Goal: Transaction & Acquisition: Purchase product/service

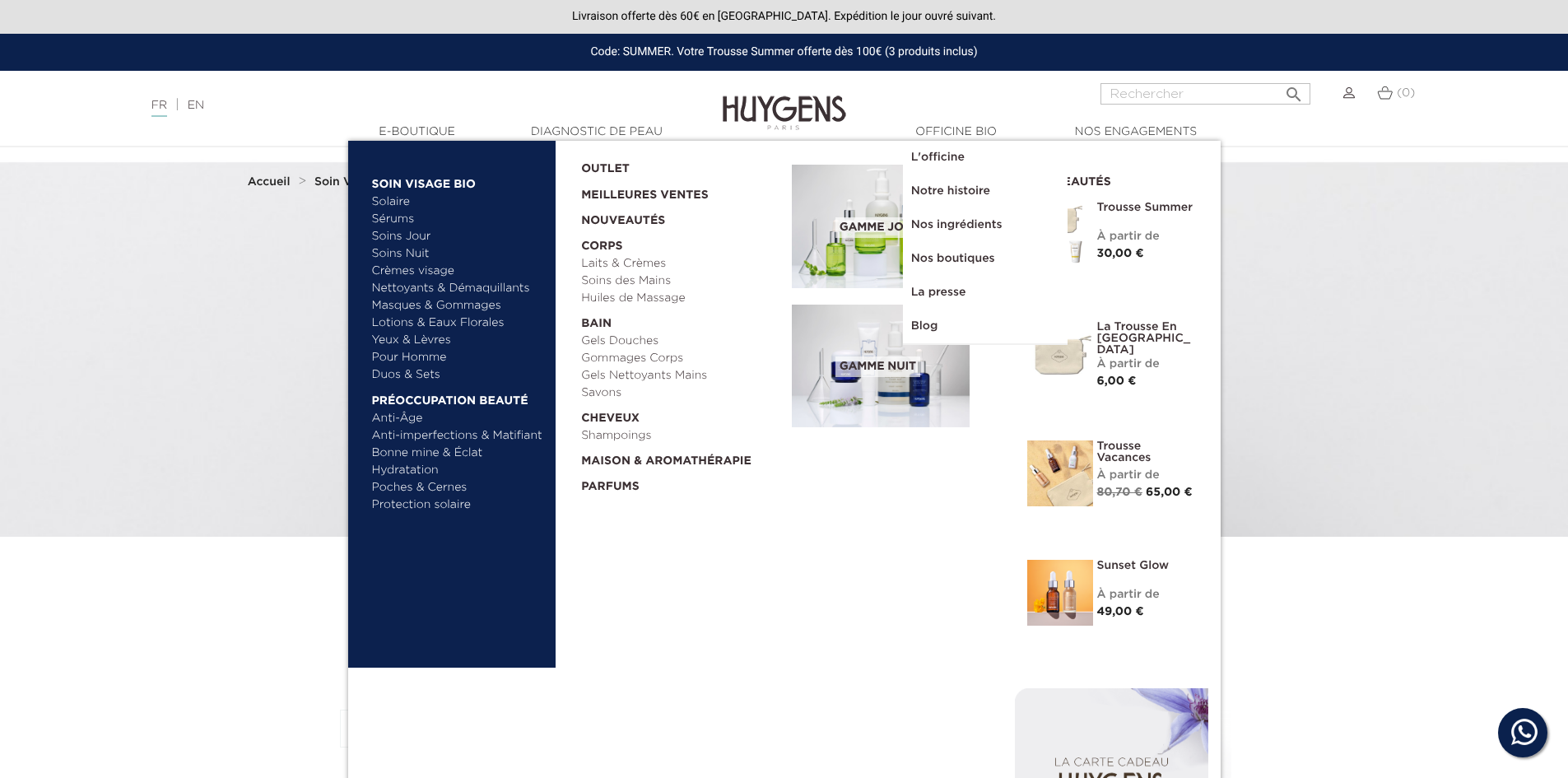
click at [446, 269] on link "Crèmes visage" at bounding box center [458, 271] width 172 height 17
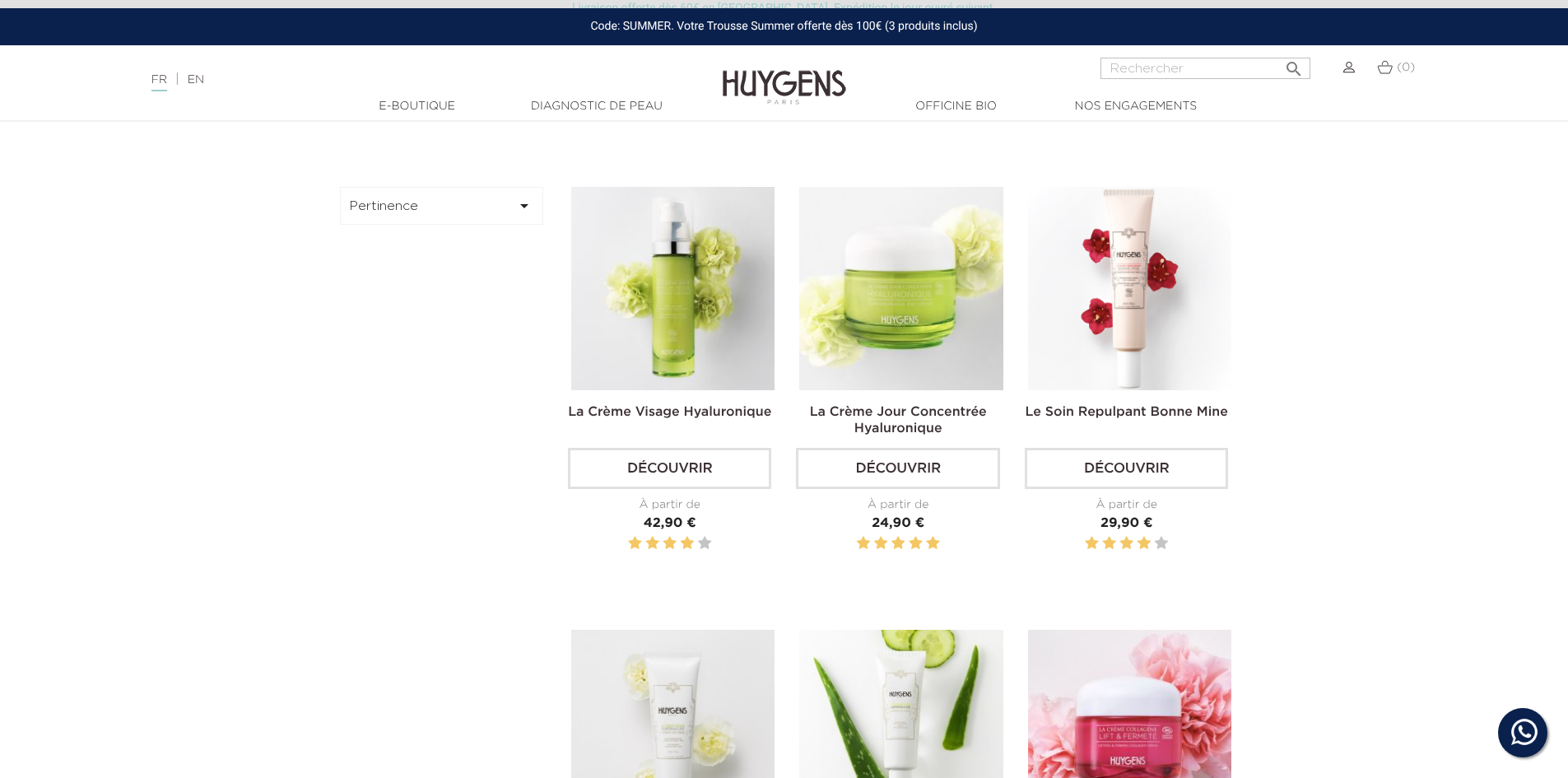
scroll to position [494, 0]
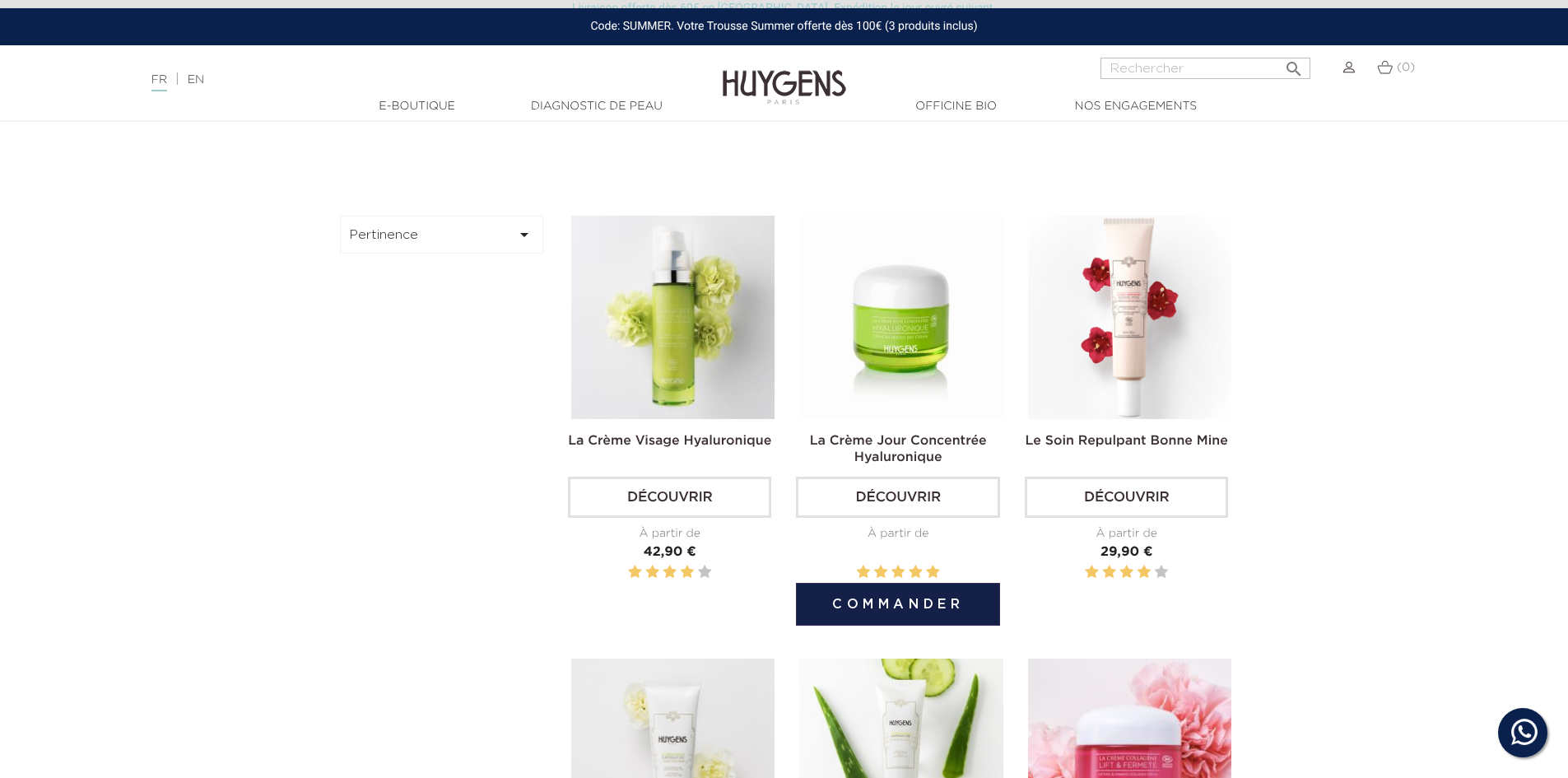
click at [903, 503] on link "Découvrir" at bounding box center [897, 497] width 203 height 41
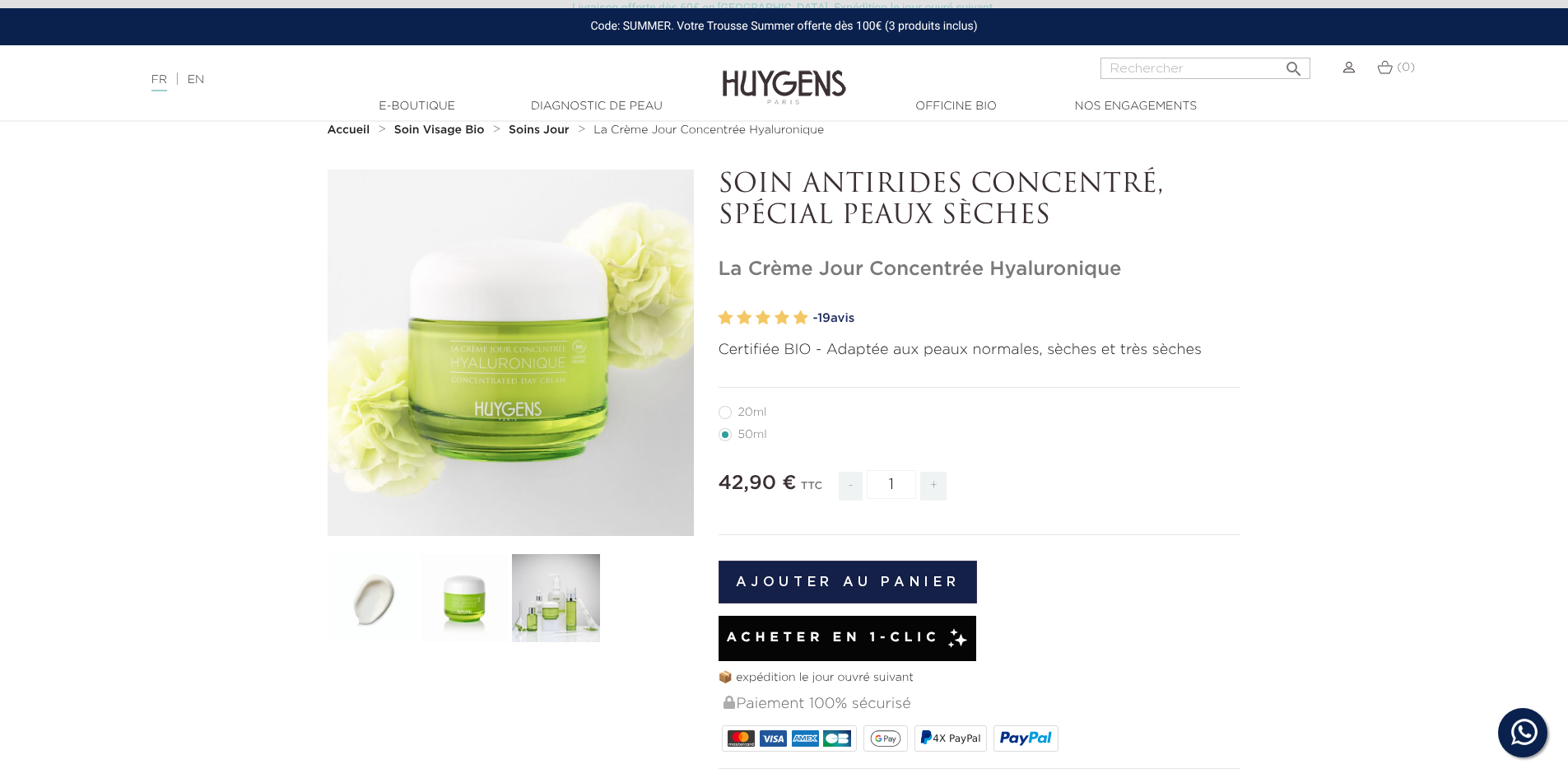
scroll to position [164, 0]
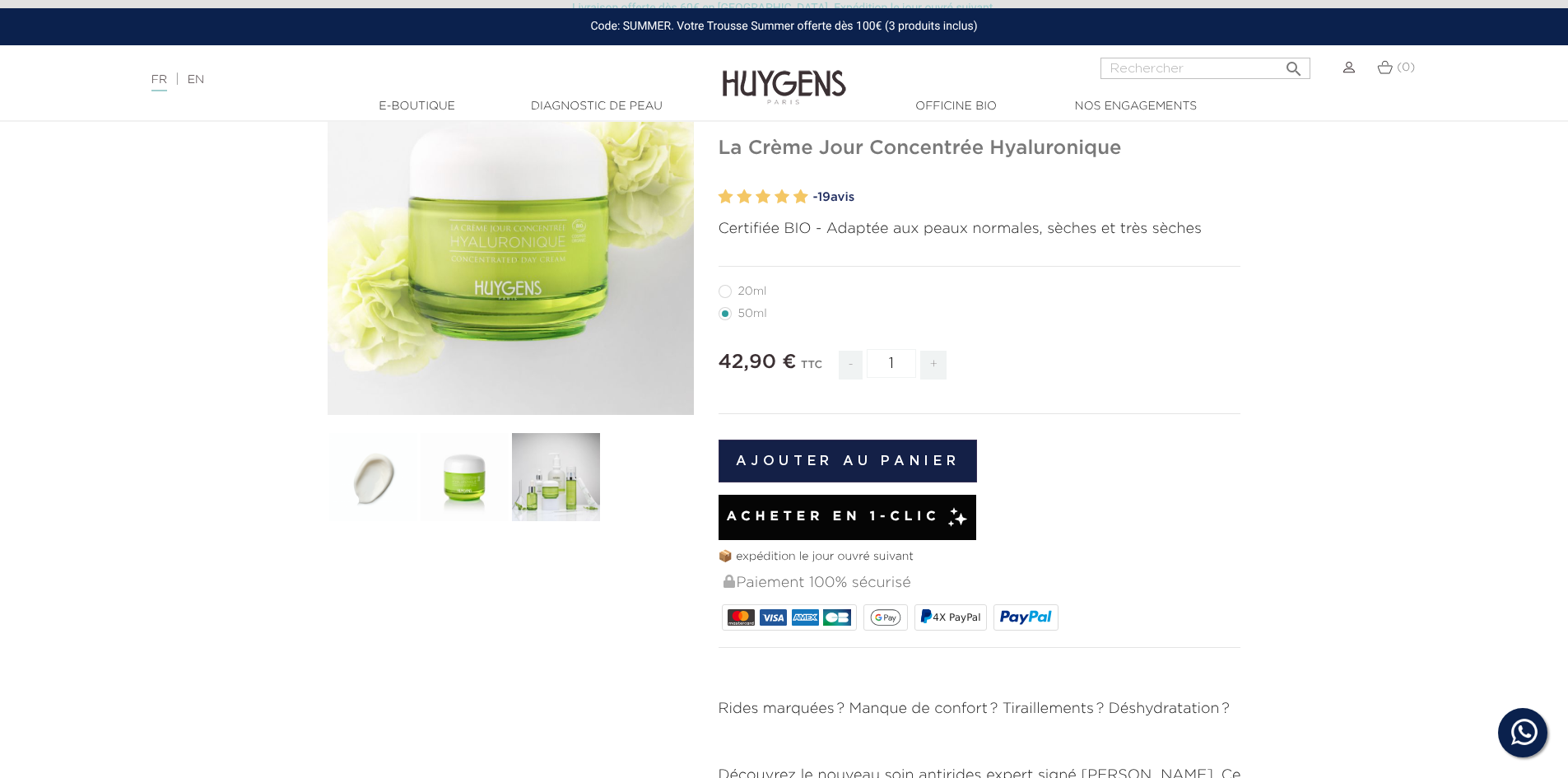
click at [728, 293] on label27"] "20ml" at bounding box center [752, 291] width 68 height 13
radio input "true"
click at [726, 310] on label4"] "50ml" at bounding box center [752, 313] width 68 height 13
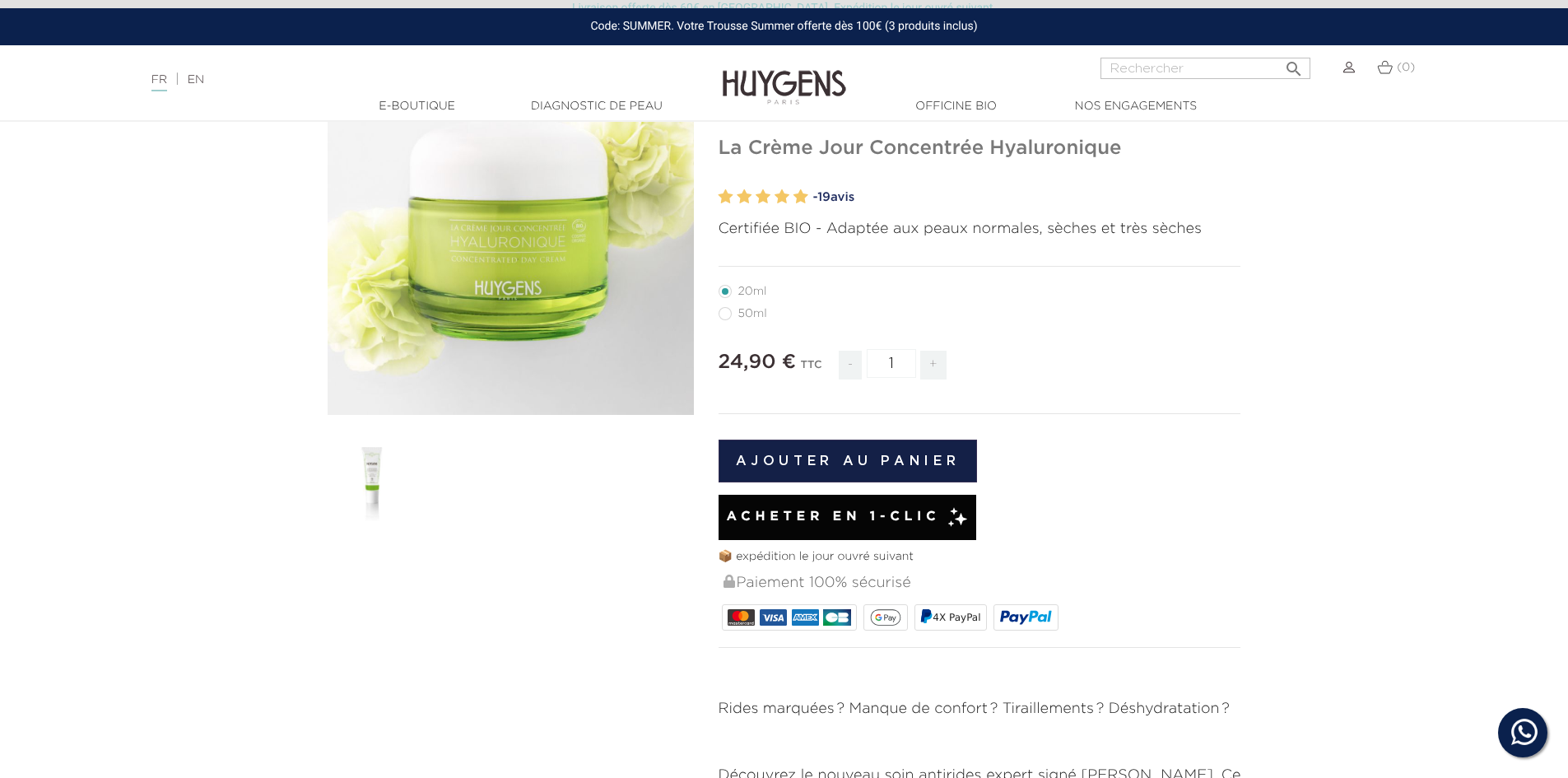
radio input "true"
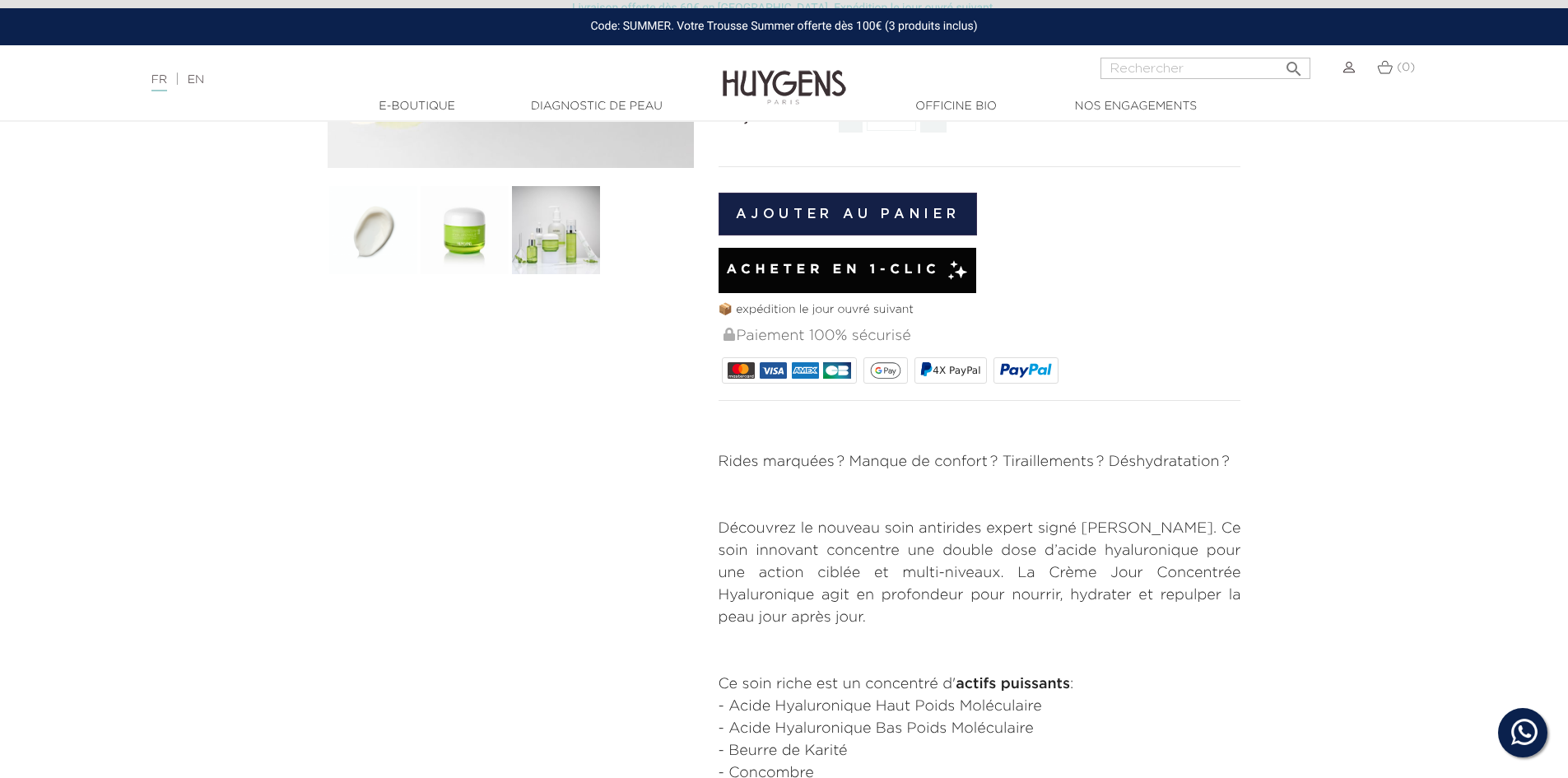
scroll to position [494, 0]
